Goal: Task Accomplishment & Management: Use online tool/utility

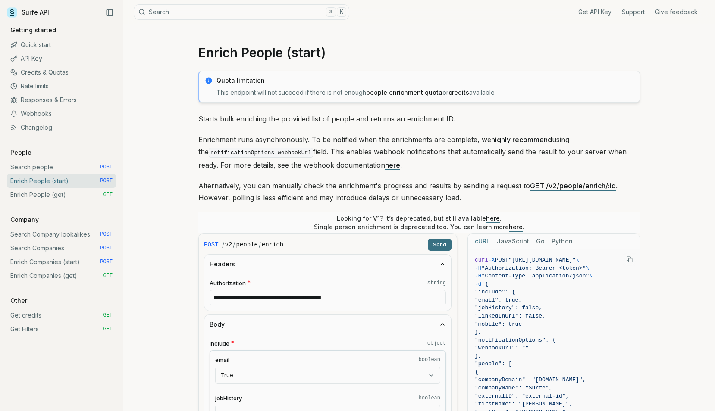
select select "****"
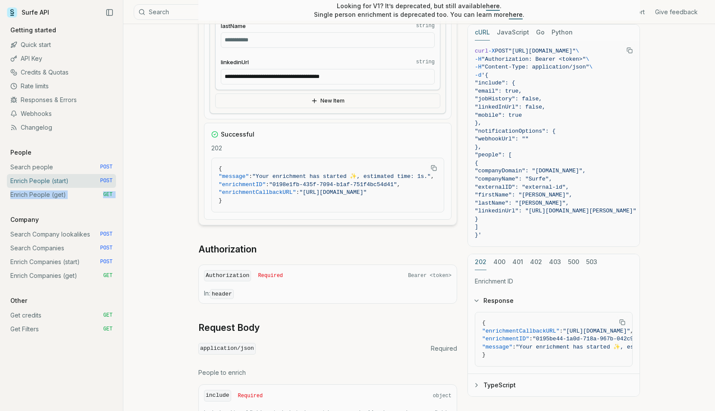
scroll to position [0, 133]
click at [390, 67] on fieldset "**********" at bounding box center [328, 71] width 214 height 26
click at [388, 73] on input "**********" at bounding box center [328, 77] width 214 height 16
paste input "text"
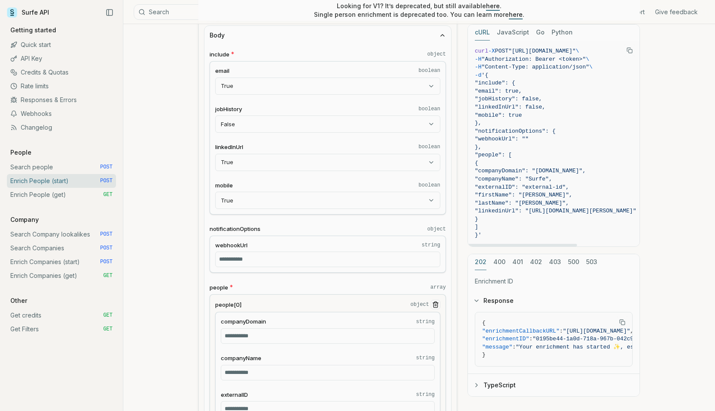
scroll to position [201, 0]
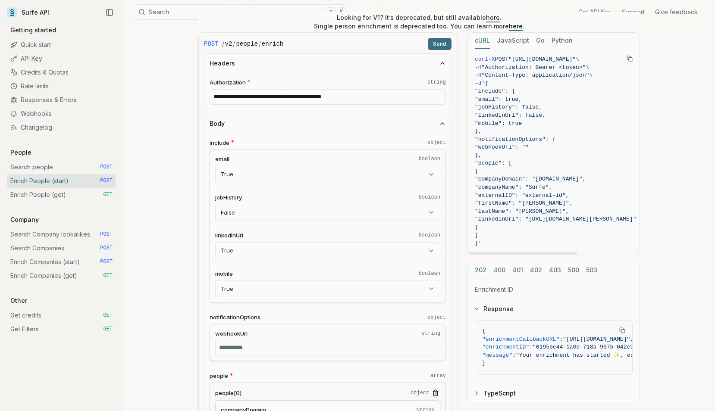
type input "**********"
click at [438, 47] on button "Send" at bounding box center [440, 44] width 24 height 12
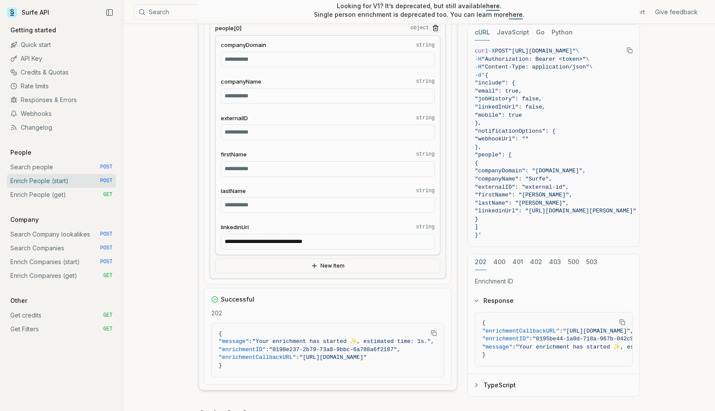
scroll to position [749, 0]
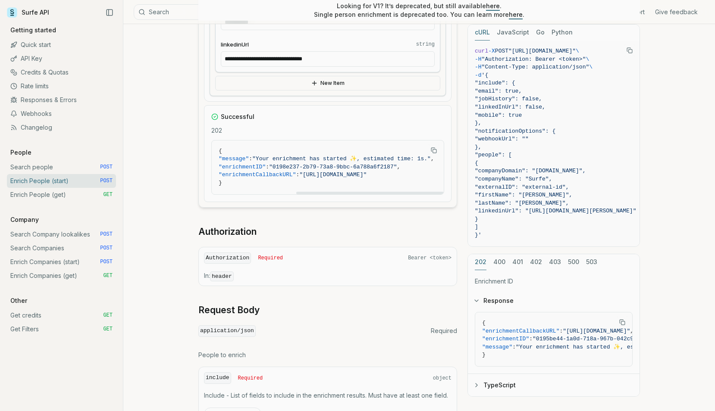
click at [299, 172] on span ""[URL][DOMAIN_NAME]"" at bounding box center [332, 175] width 67 height 6
click at [338, 174] on span ""[URL][DOMAIN_NAME]"" at bounding box center [332, 175] width 67 height 6
click at [335, 172] on span ""[URL][DOMAIN_NAME]"" at bounding box center [332, 175] width 67 height 6
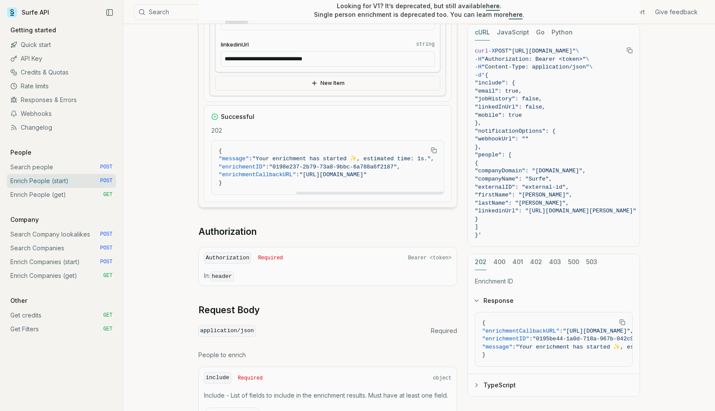
drag, startPoint x: 413, startPoint y: 169, endPoint x: 417, endPoint y: 172, distance: 5.5
click at [417, 172] on code "{ "message" : "Your enrichment has started ✨, estimated time: 1s." , "enrichmen…" at bounding box center [328, 167] width 218 height 40
copy span "0198e237-2b79-73a8-9bbc-6a788a6f2187"
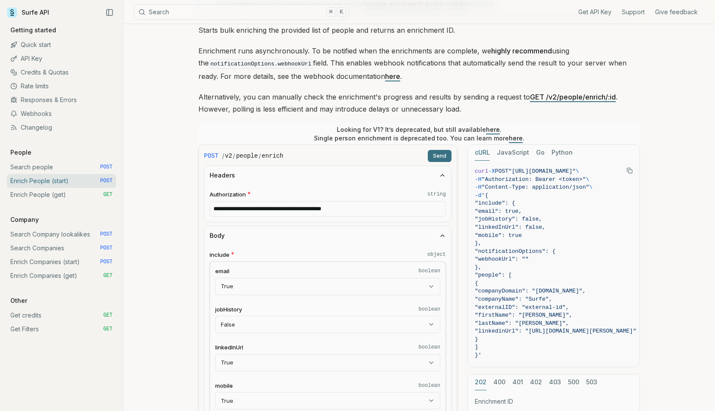
scroll to position [271, 0]
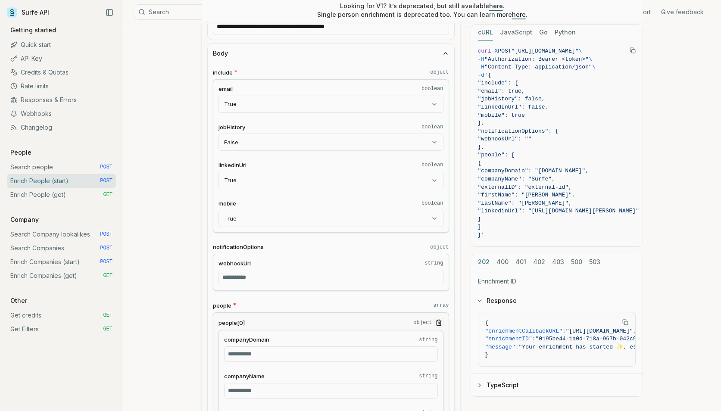
click at [290, 218] on body "Surfe API Get API Key Support Give feedback Getting started Quick start API Key…" at bounding box center [360, 410] width 721 height 1363
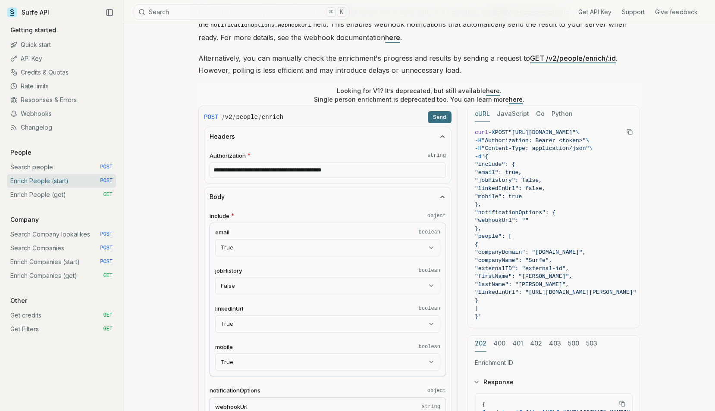
scroll to position [0, 0]
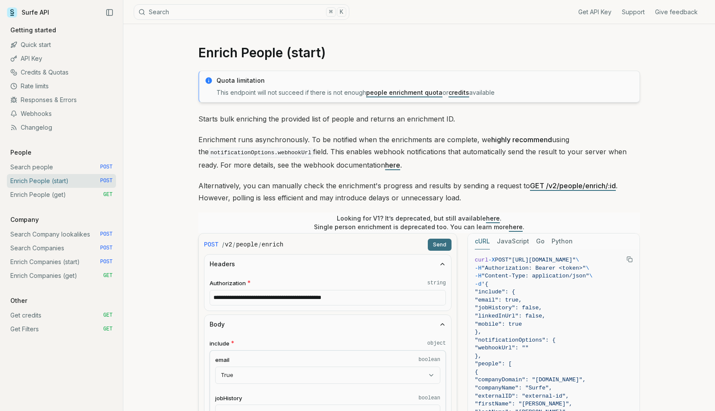
click at [49, 72] on link "Credits & Quotas" at bounding box center [61, 73] width 109 height 14
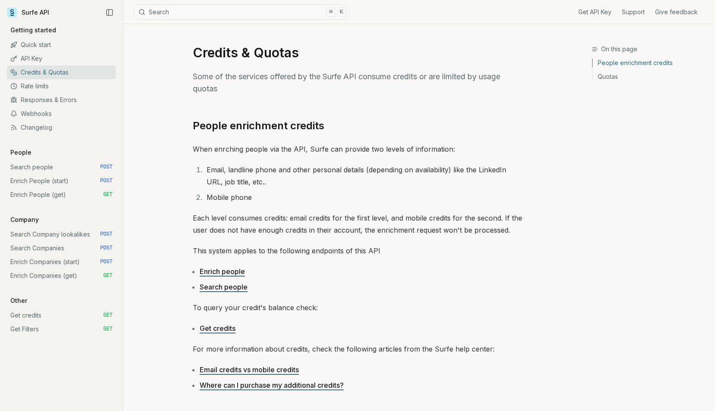
click at [49, 72] on link "Credits & Quotas" at bounding box center [61, 73] width 109 height 14
click at [71, 64] on link "API Key" at bounding box center [61, 59] width 109 height 14
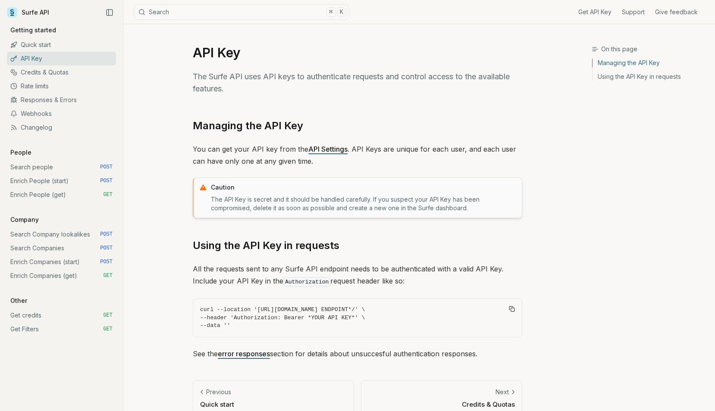
click at [71, 101] on link "Responses & Errors" at bounding box center [61, 100] width 109 height 14
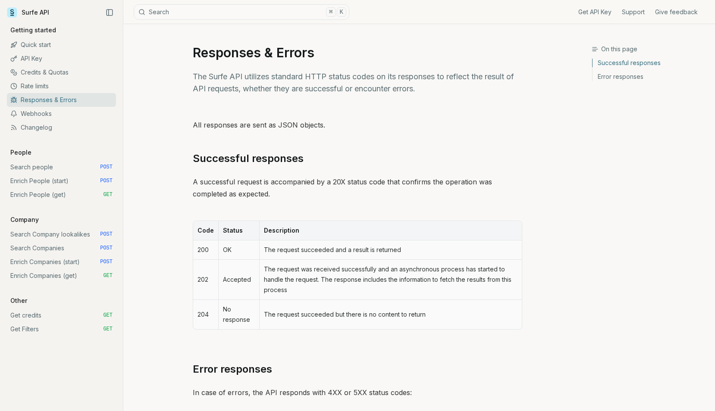
click at [72, 117] on link "Webhooks" at bounding box center [61, 114] width 109 height 14
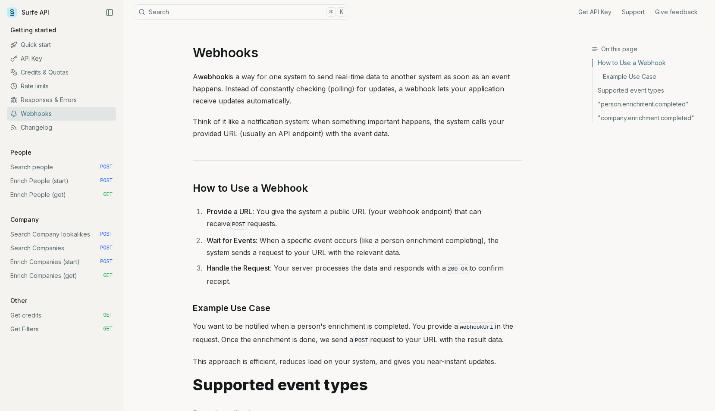
click at [72, 131] on link "Changelog" at bounding box center [61, 128] width 109 height 14
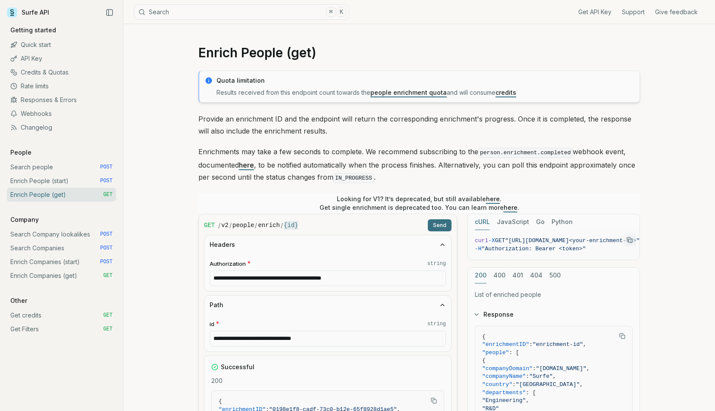
scroll to position [260, 0]
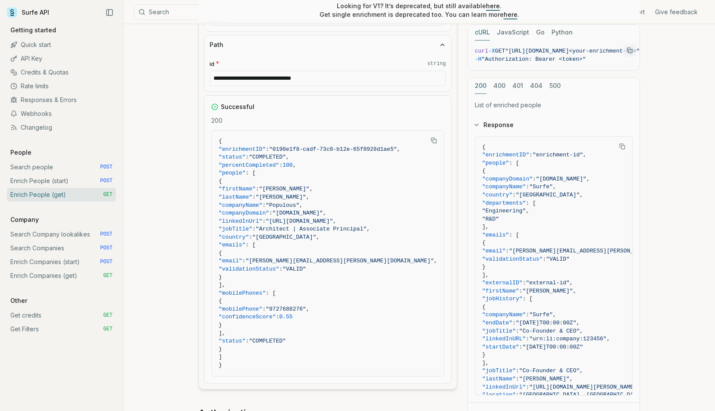
click at [326, 82] on input "**********" at bounding box center [328, 79] width 236 height 16
paste input "text"
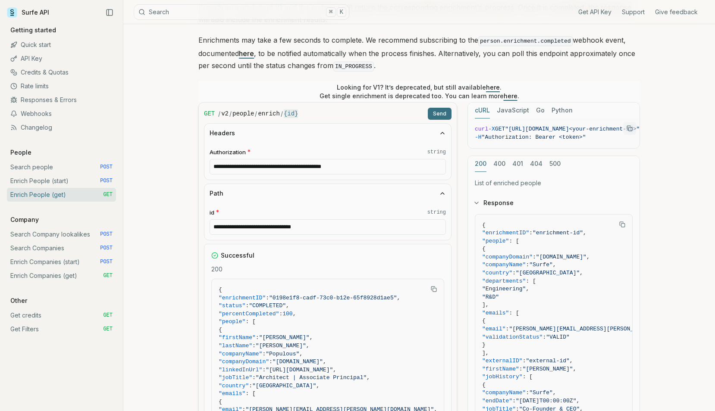
type input "**********"
click at [442, 110] on button "Send" at bounding box center [440, 114] width 24 height 12
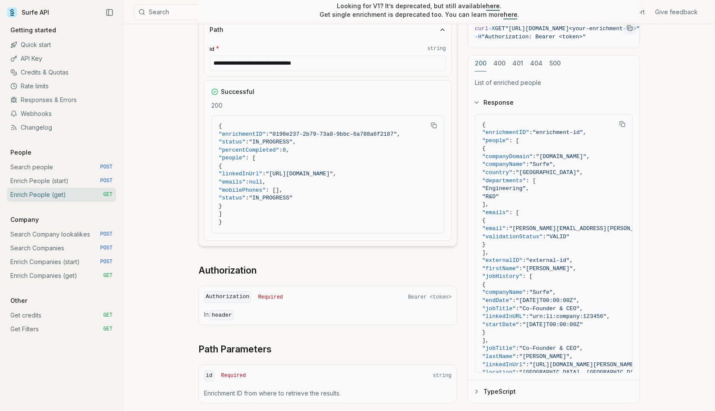
scroll to position [197, 0]
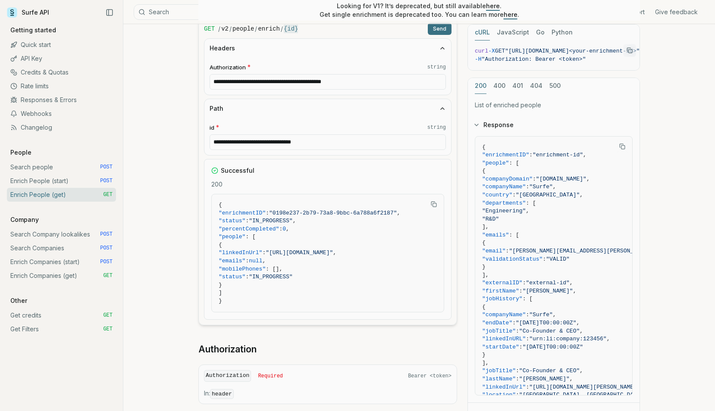
click at [438, 29] on button "Send" at bounding box center [440, 29] width 24 height 12
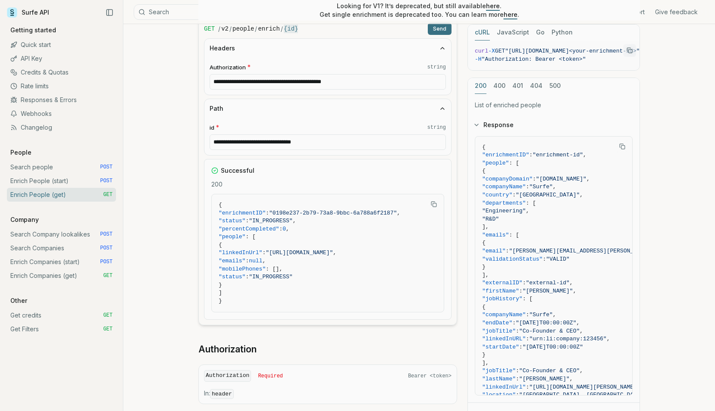
click at [438, 29] on button "Send" at bounding box center [440, 29] width 24 height 12
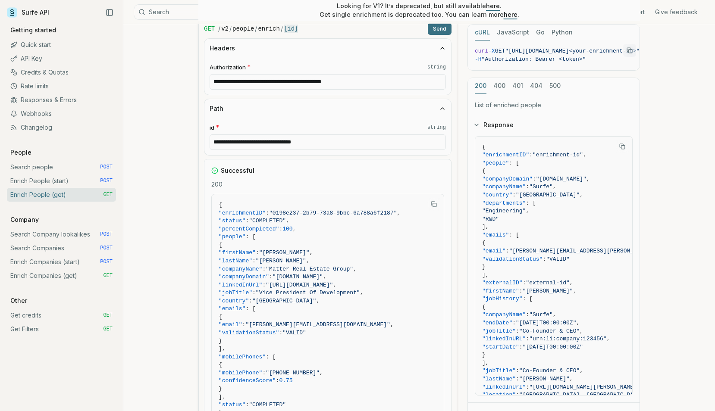
scroll to position [302, 0]
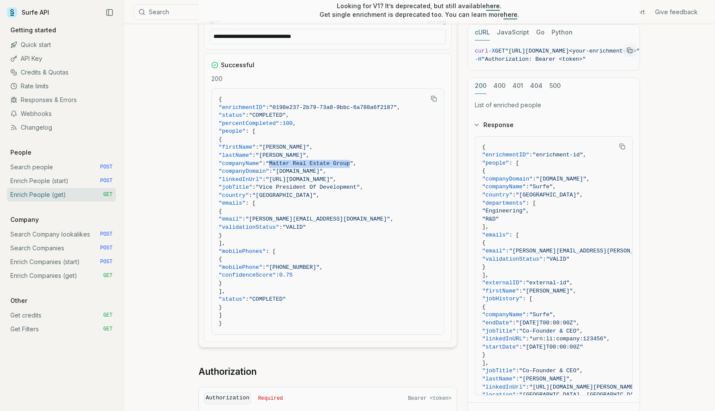
drag, startPoint x: 293, startPoint y: 164, endPoint x: 373, endPoint y: 162, distance: 80.7
click at [353, 162] on span ""Matter Real Estate Group"" at bounding box center [310, 163] width 88 height 6
click at [300, 181] on span ""https://linkedin.com/in/tomvanbetten"" at bounding box center [299, 179] width 67 height 6
drag, startPoint x: 415, startPoint y: 175, endPoint x: 406, endPoint y: 176, distance: 9.6
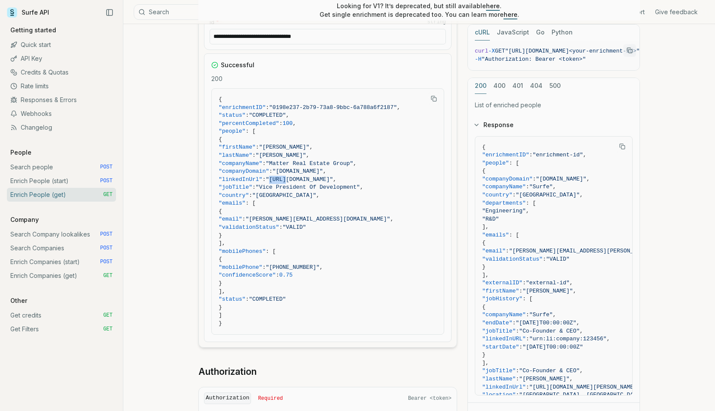
click at [333, 176] on span ""https://linkedin.com/in/tomvanbetten"" at bounding box center [299, 179] width 67 height 6
copy span "https://linkedin.com/in/tomvanbetten"
click at [311, 200] on span ""emails" : [" at bounding box center [328, 204] width 218 height 8
click at [252, 188] on span ""jobTitle"" at bounding box center [236, 187] width 34 height 6
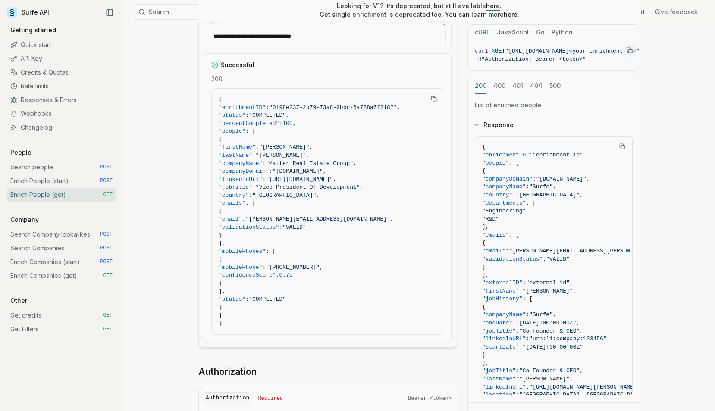
drag, startPoint x: 235, startPoint y: 144, endPoint x: 361, endPoint y: 310, distance: 208.3
click at [361, 310] on code "{ "enrichmentID" : "0198e237-2b79-73a8-9bbc-6a788a6f2187" , "status" : "COMPLET…" at bounding box center [328, 212] width 218 height 232
copy code ""firstName" : "Tom" , "lastName" : "van Betten" , "companyName" : "Matter Real …"
click at [340, 248] on span ""mobilePhones" : [" at bounding box center [328, 252] width 218 height 8
drag, startPoint x: 229, startPoint y: 327, endPoint x: 221, endPoint y: 278, distance: 49.8
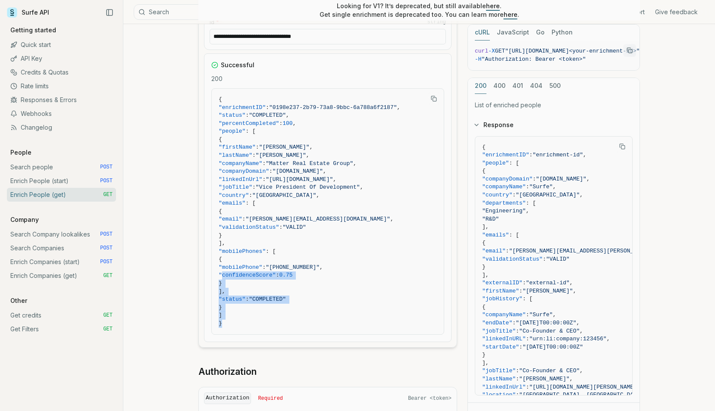
click at [221, 278] on pre "{ "enrichmentID" : "0198e237-2b79-73a8-9bbc-6a788a6f2187" , "status" : "COMPLET…" at bounding box center [328, 212] width 232 height 246
click at [242, 312] on span "]" at bounding box center [328, 316] width 218 height 8
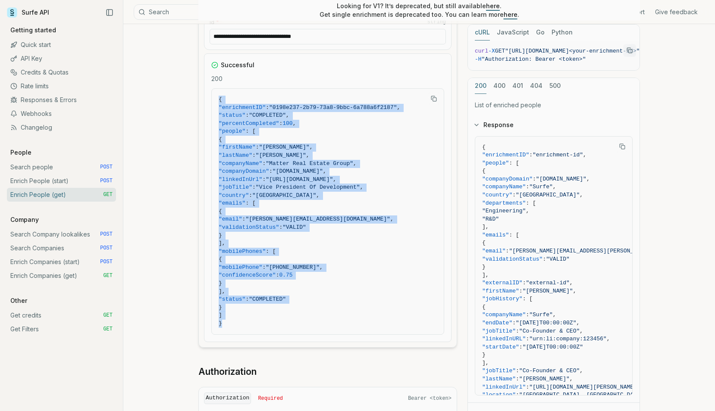
drag, startPoint x: 236, startPoint y: 322, endPoint x: 219, endPoint y: 88, distance: 233.9
click at [219, 89] on pre "{ "enrichmentID" : "0198e237-2b79-73a8-9bbc-6a788a6f2187" , "status" : "COMPLET…" at bounding box center [328, 212] width 232 height 246
click at [433, 100] on icon "Copy Text" at bounding box center [434, 99] width 6 height 6
